Goal: Transaction & Acquisition: Purchase product/service

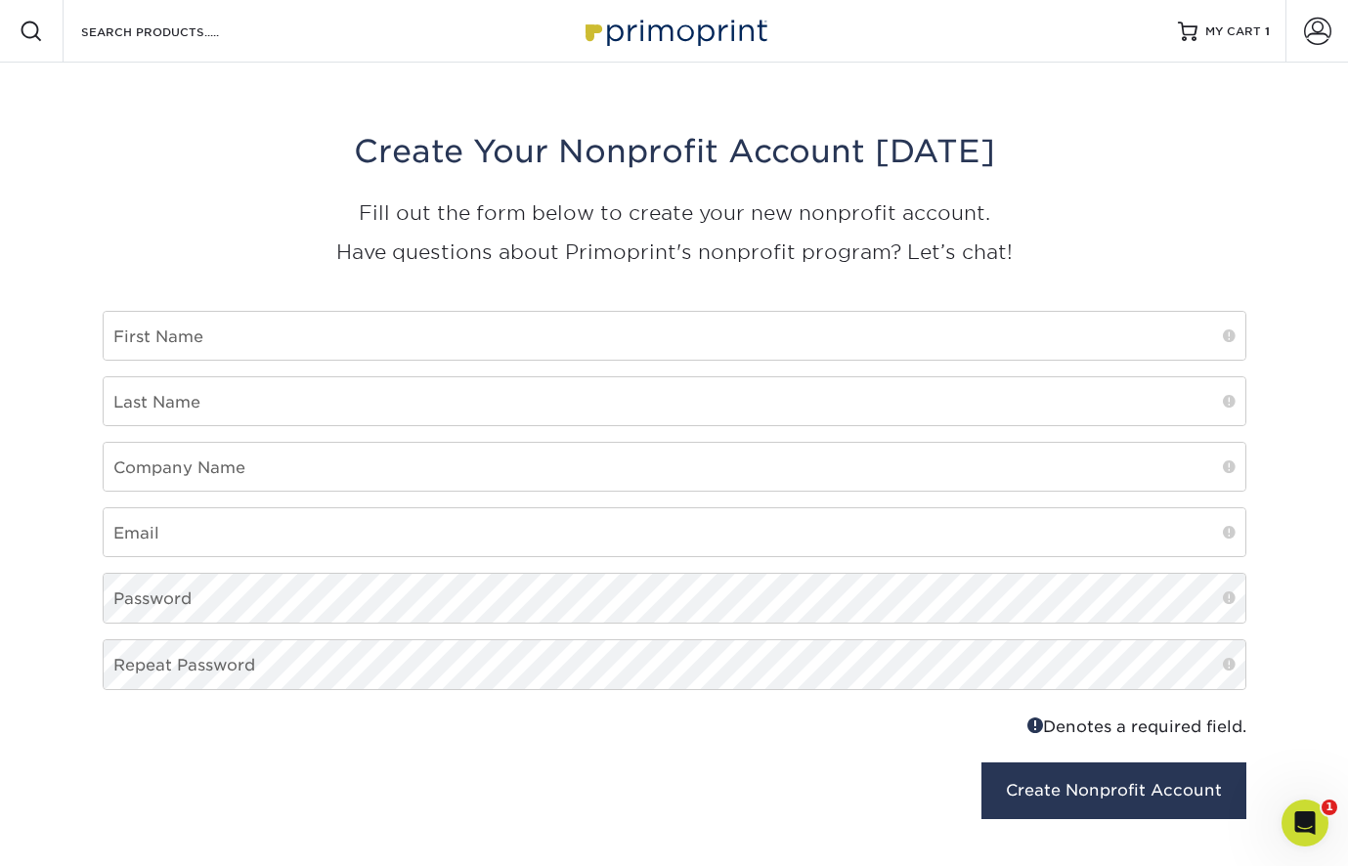
click at [692, 25] on img at bounding box center [675, 31] width 196 height 42
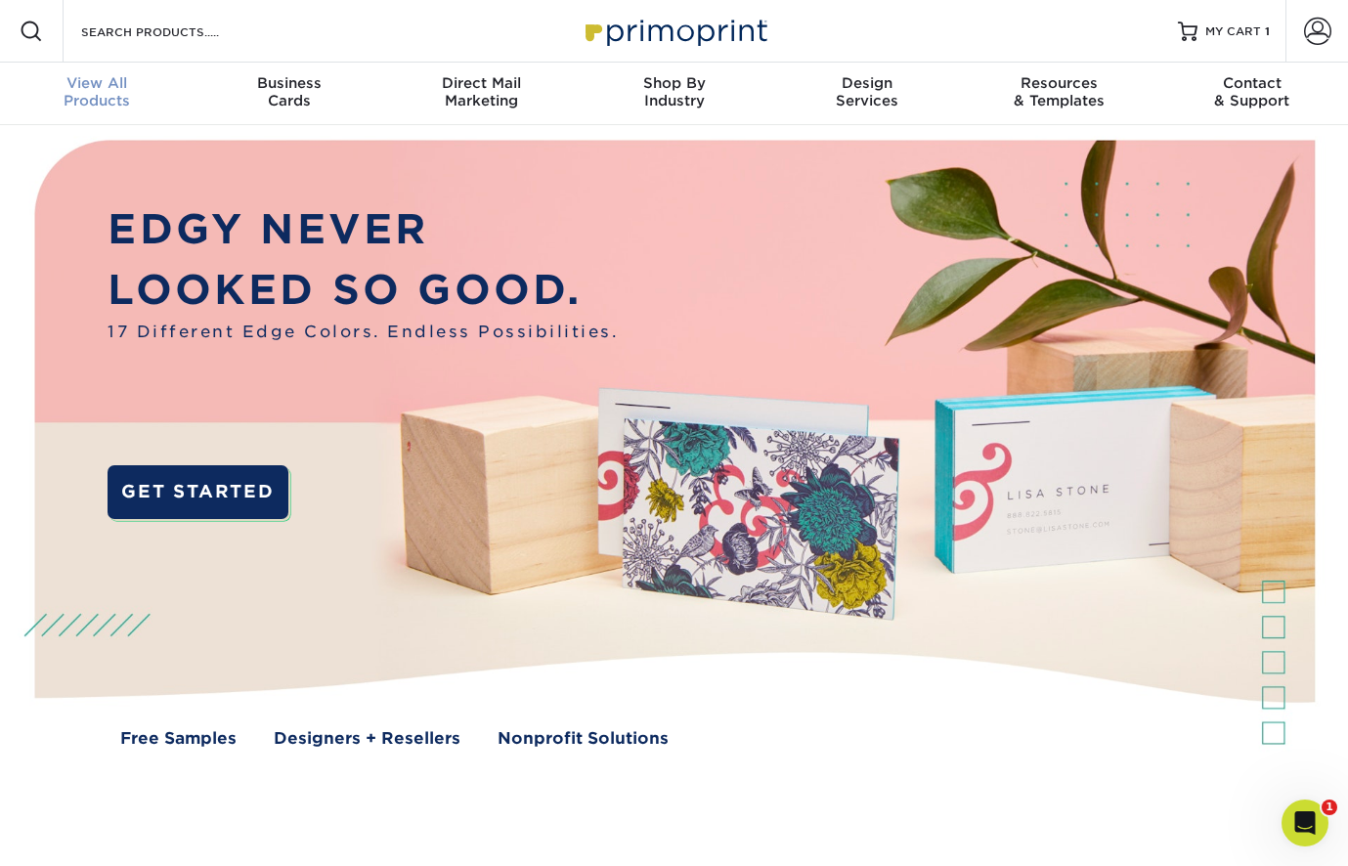
click at [90, 96] on div "View All Products" at bounding box center [96, 91] width 193 height 35
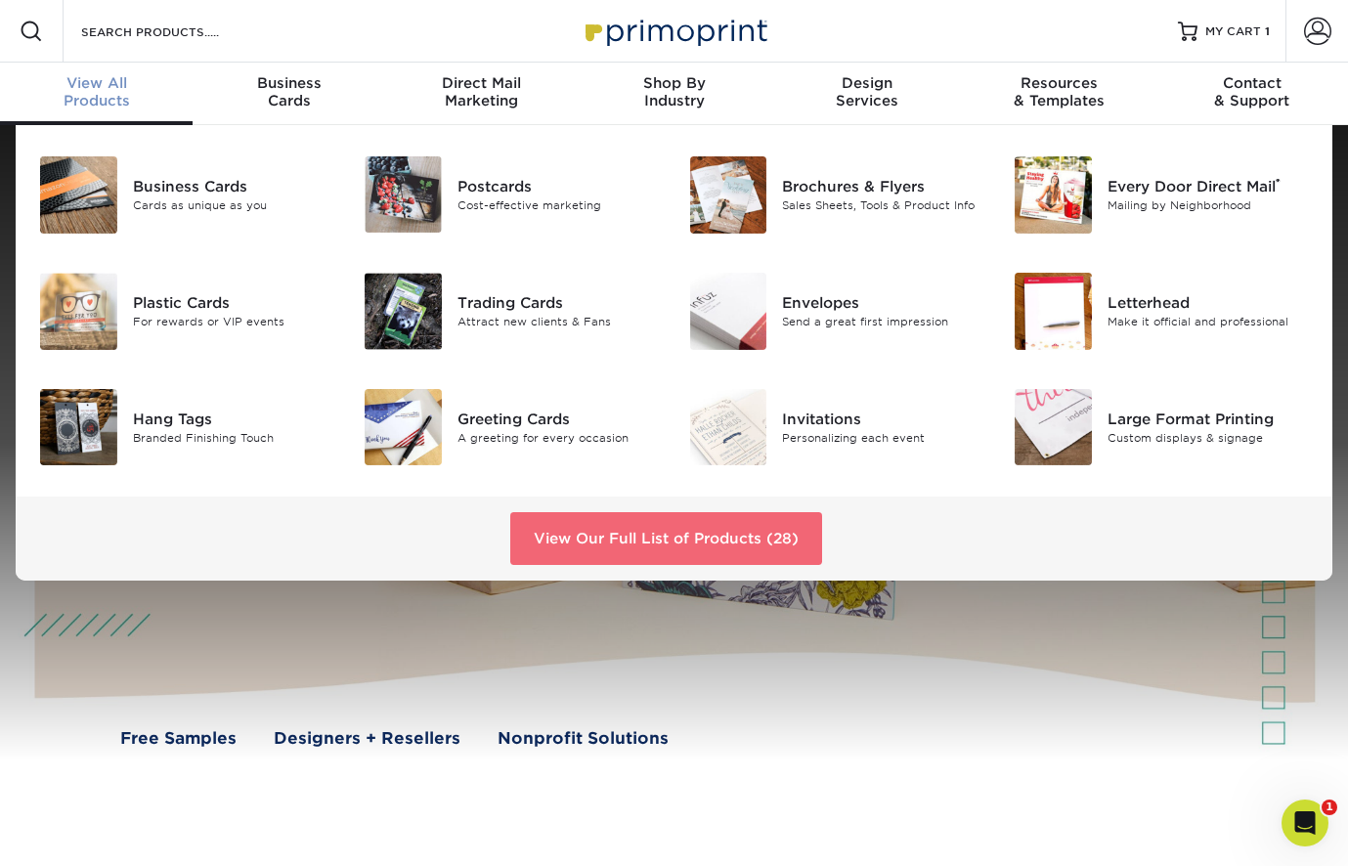
click at [636, 545] on link "View Our Full List of Products (28)" at bounding box center [666, 538] width 312 height 53
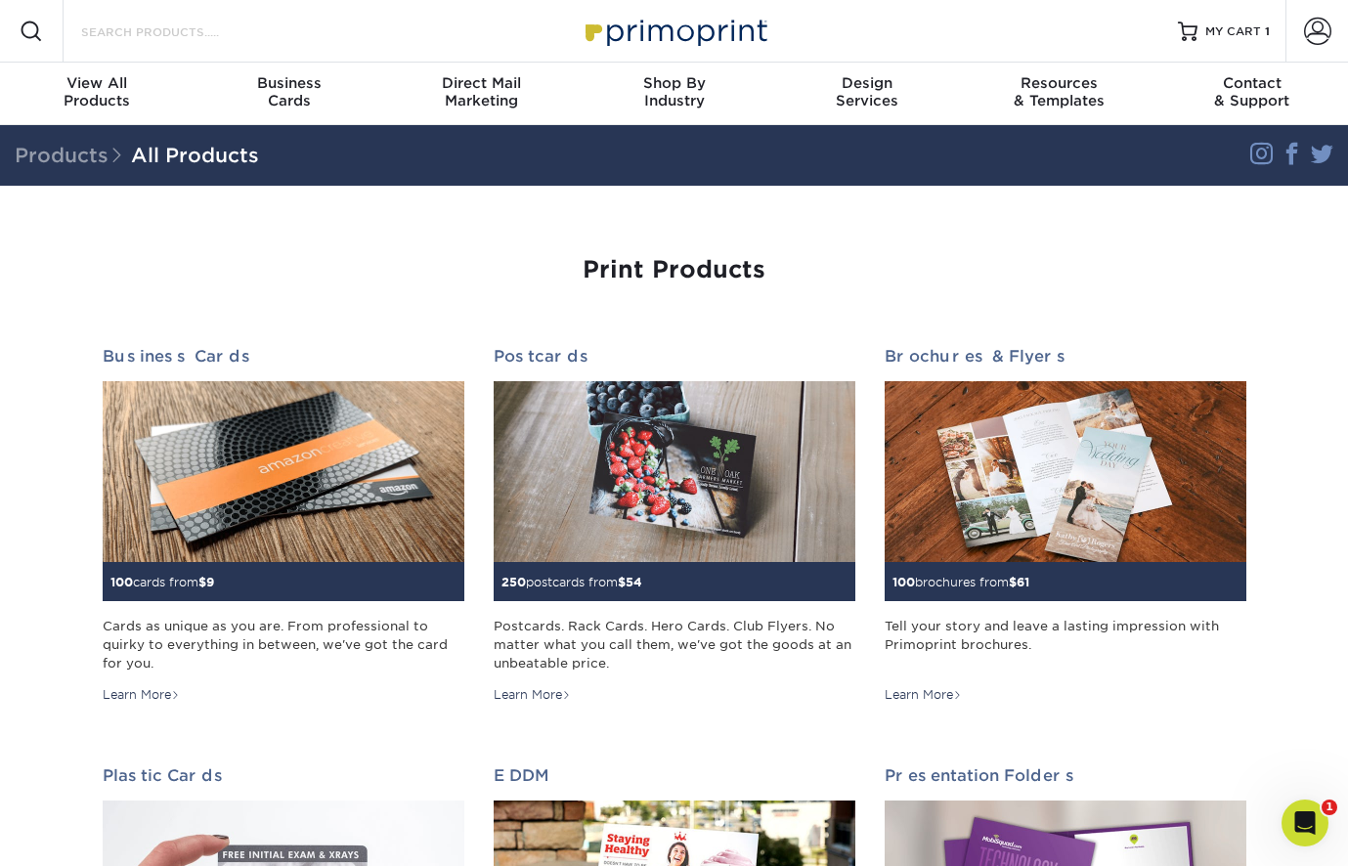
click at [234, 41] on input "Search Products" at bounding box center [174, 31] width 191 height 23
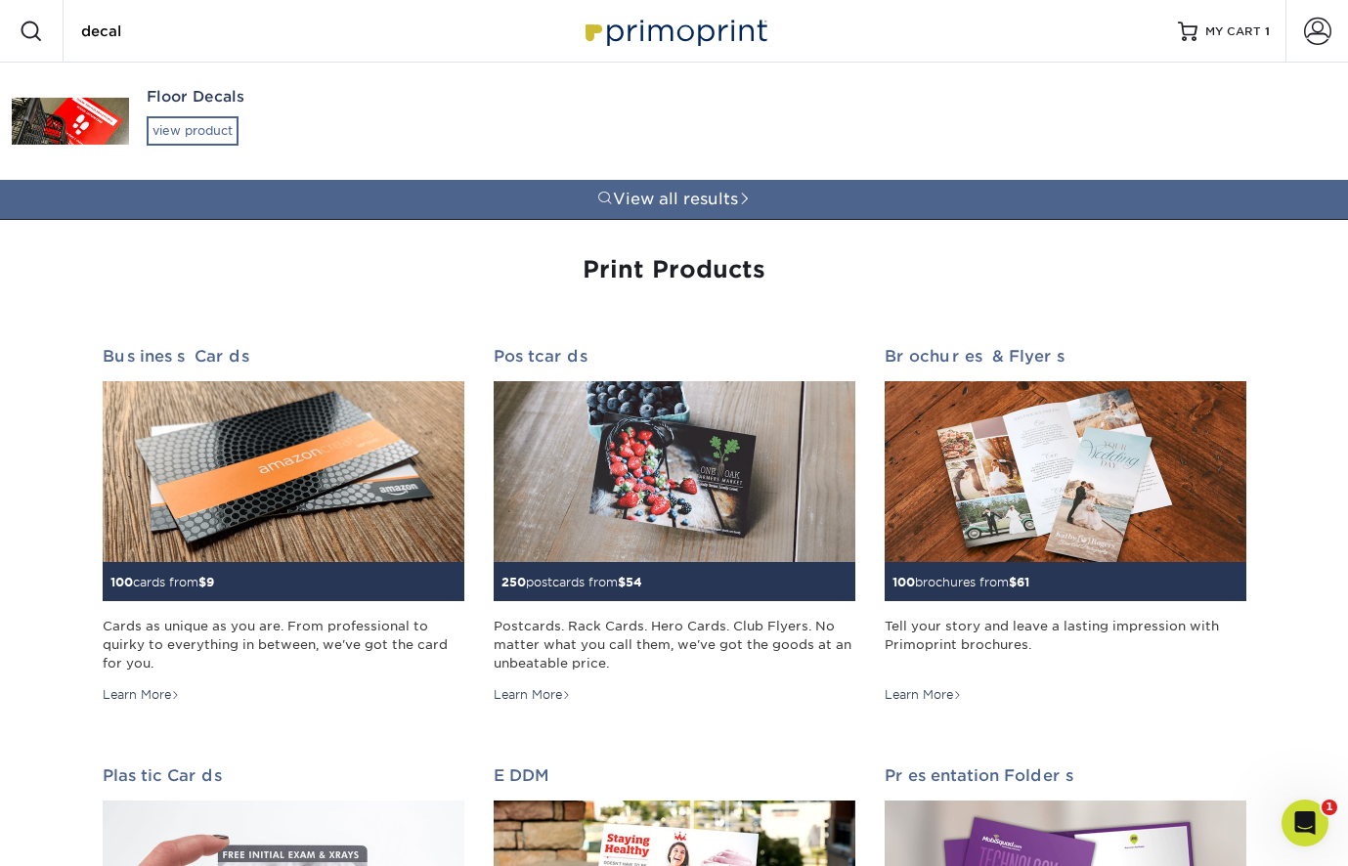
type input "decal"
click at [194, 142] on div "view product" at bounding box center [193, 130] width 92 height 29
